Goal: Check status: Check status

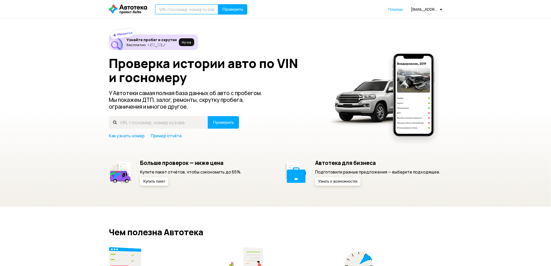
paste input "[VEHICLE_IDENTIFICATION_NUMBER]"
type input "[VEHICLE_IDENTIFICATION_NUMBER]"
click at [231, 12] on button "Проверить" at bounding box center [232, 9] width 29 height 10
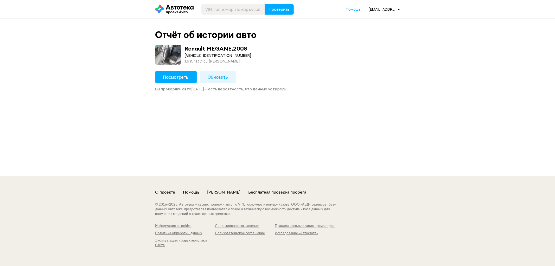
click at [177, 76] on span "Посмотреть" at bounding box center [176, 77] width 25 height 6
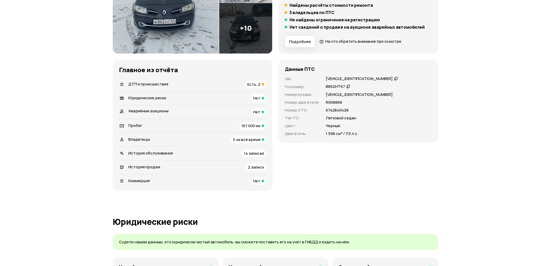
scroll to position [116, 0]
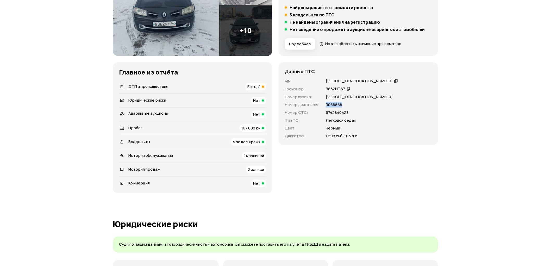
drag, startPoint x: 326, startPoint y: 104, endPoint x: 350, endPoint y: 104, distance: 24.2
click at [350, 104] on div "R068868" at bounding box center [379, 105] width 106 height 6
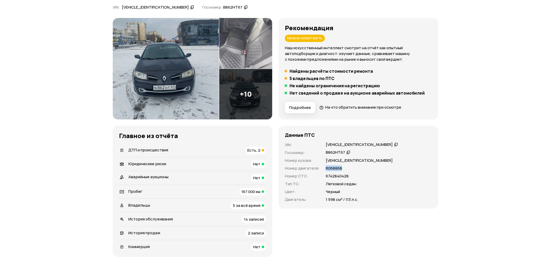
scroll to position [87, 0]
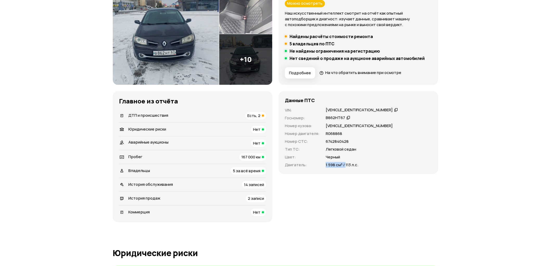
drag, startPoint x: 323, startPoint y: 164, endPoint x: 345, endPoint y: 164, distance: 21.4
click at [345, 164] on div "VIN : [VEHICLE_IDENTIFICATION_NUMBER]   Госномер : В862НТ67   Номер кузова : [V…" at bounding box center [358, 137] width 147 height 60
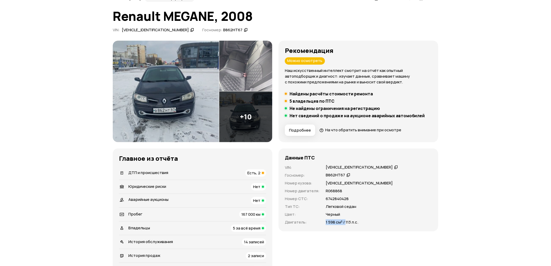
scroll to position [29, 0]
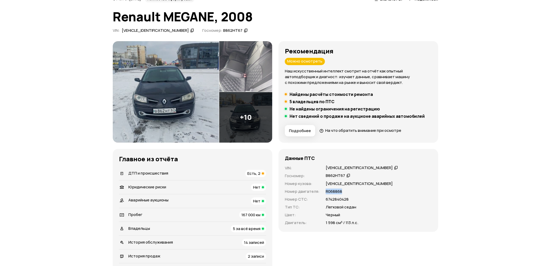
drag, startPoint x: 324, startPoint y: 189, endPoint x: 348, endPoint y: 189, distance: 23.7
click at [348, 189] on div "VIN : [VEHICLE_IDENTIFICATION_NUMBER]   Госномер : В862НТ67   Номер кузова : [V…" at bounding box center [358, 195] width 147 height 60
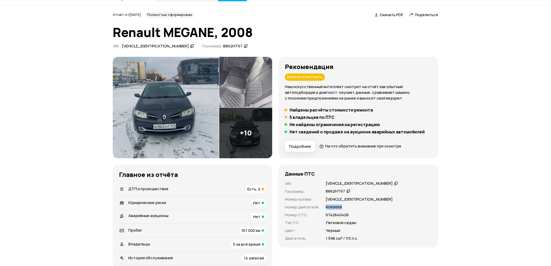
scroll to position [0, 0]
